Goal: Task Accomplishment & Management: Manage account settings

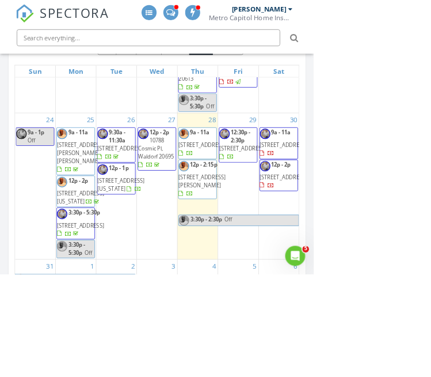
scroll to position [1466, 0]
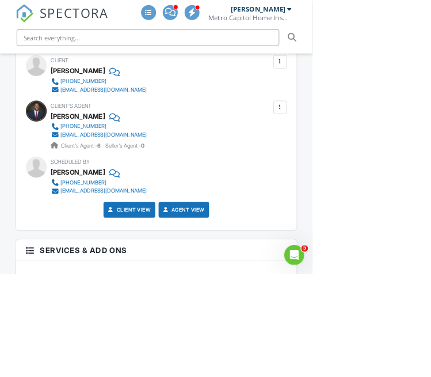
scroll to position [1576, 0]
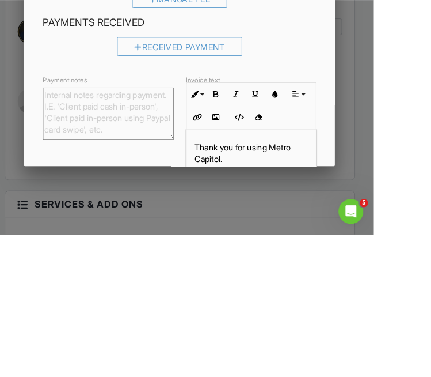
click at [97, 250] on textarea "Payment notes" at bounding box center [136, 243] width 145 height 58
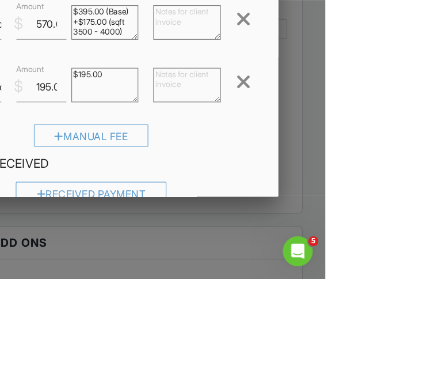
scroll to position [1575, 0]
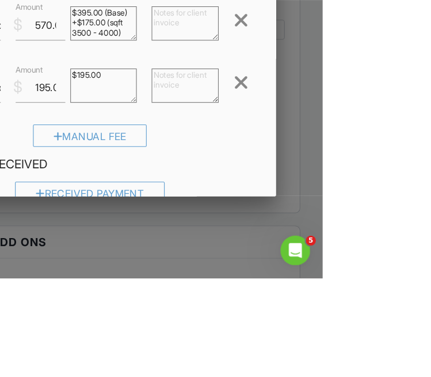
click at [335, 156] on textarea at bounding box center [304, 141] width 62 height 32
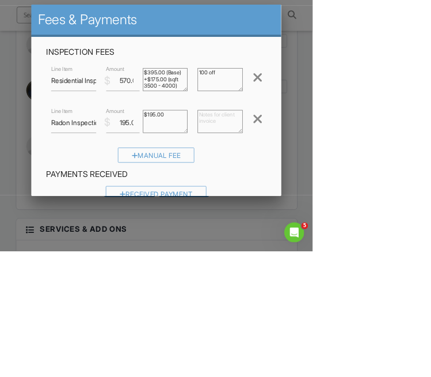
scroll to position [1572, 0]
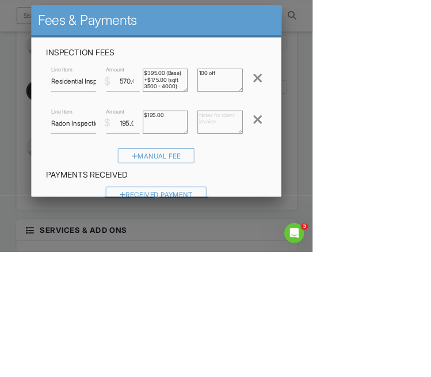
type textarea "100 off"
click at [193, 157] on input "570.00" at bounding box center [170, 142] width 46 height 28
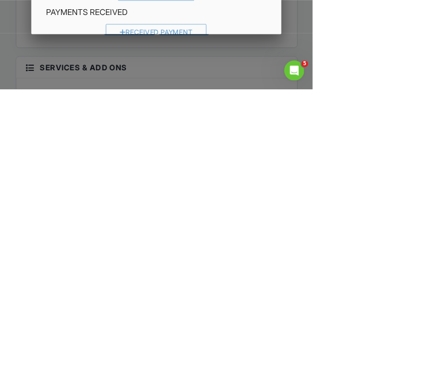
scroll to position [129, 0]
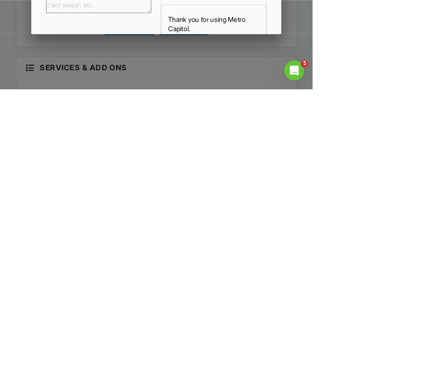
type input "470.00"
click at [374, 376] on input "Save" at bounding box center [343, 368] width 61 height 21
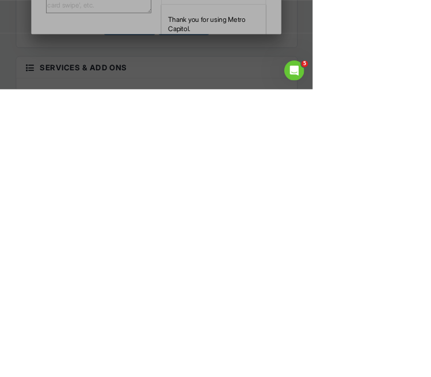
scroll to position [1572, 0]
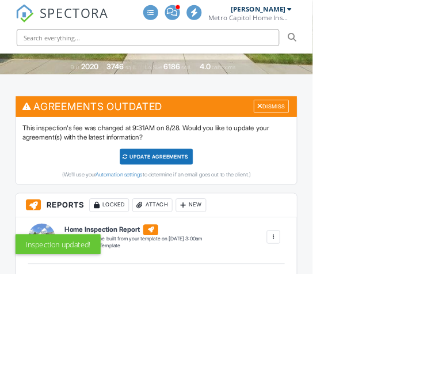
scroll to position [292, 0]
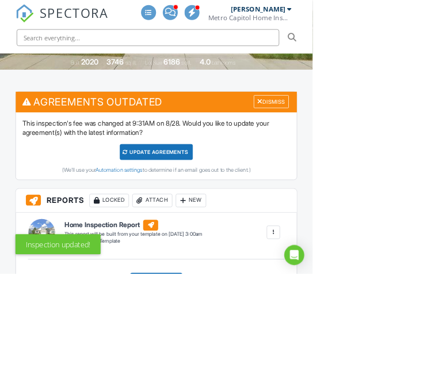
click at [249, 203] on div "Update Agreements" at bounding box center [215, 210] width 101 height 22
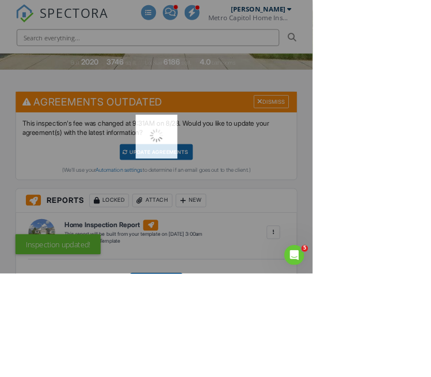
scroll to position [0, 0]
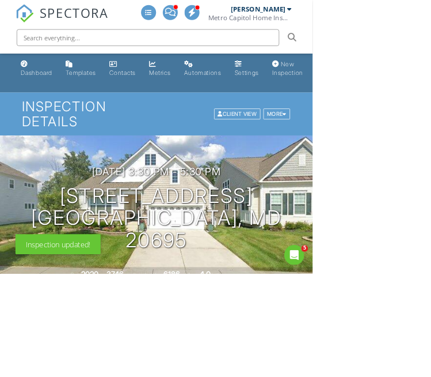
click at [60, 25] on link "SPECTORA" at bounding box center [85, 28] width 128 height 24
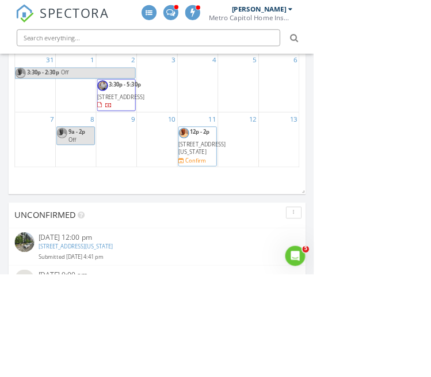
scroll to position [314, 0]
